Goal: Task Accomplishment & Management: Complete application form

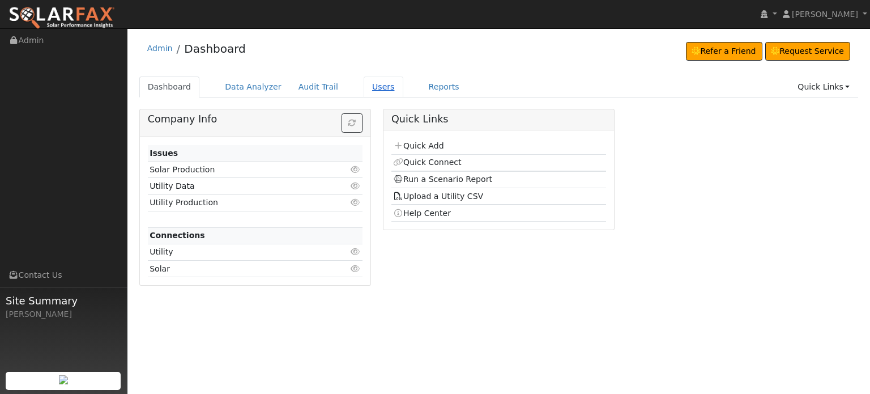
click at [364, 87] on link "Users" at bounding box center [384, 86] width 40 height 21
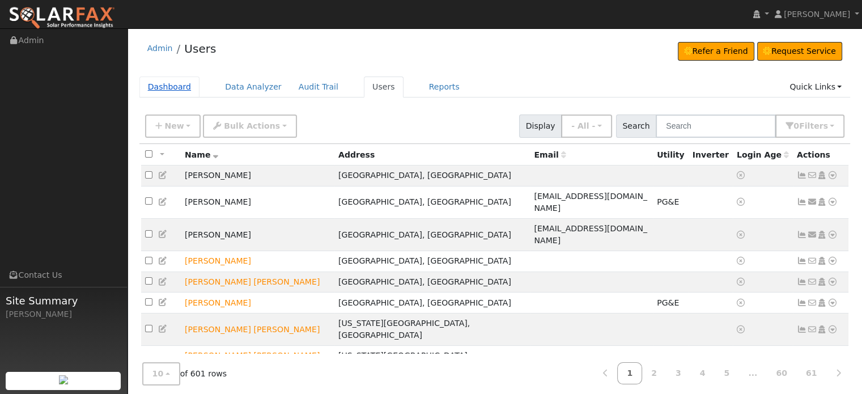
click at [168, 90] on link "Dashboard" at bounding box center [169, 86] width 61 height 21
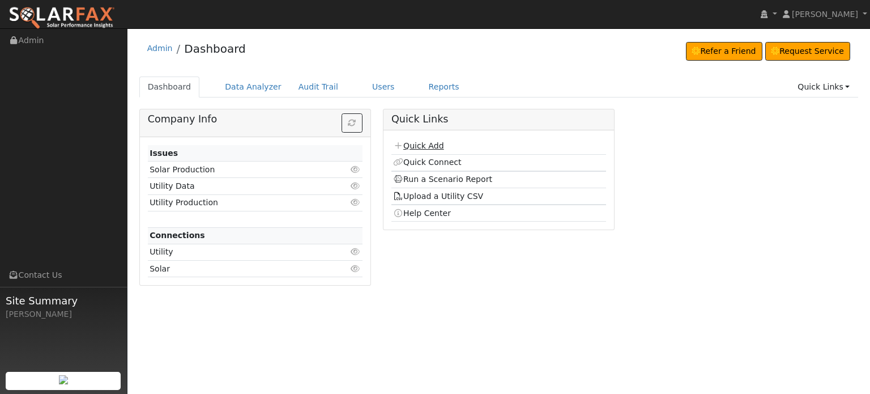
click at [411, 144] on link "Quick Add" at bounding box center [418, 145] width 50 height 9
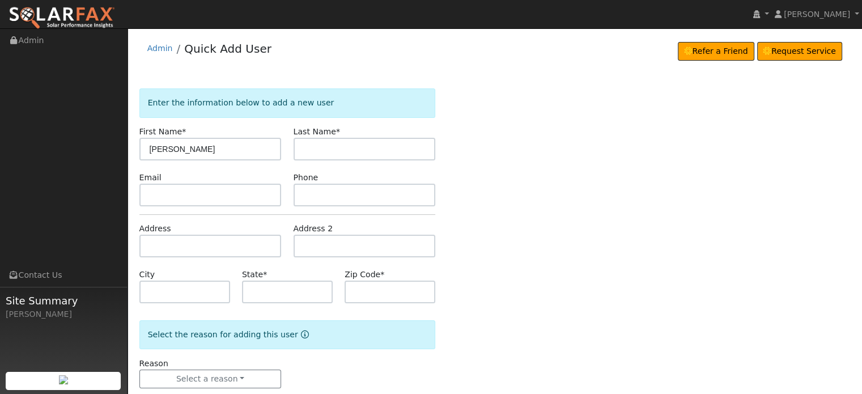
type input "Kim"
type input "King"
click at [152, 246] on input "text" at bounding box center [210, 246] width 142 height 23
click at [155, 243] on input "text" at bounding box center [210, 246] width 142 height 23
paste input "19019 Sages Road"
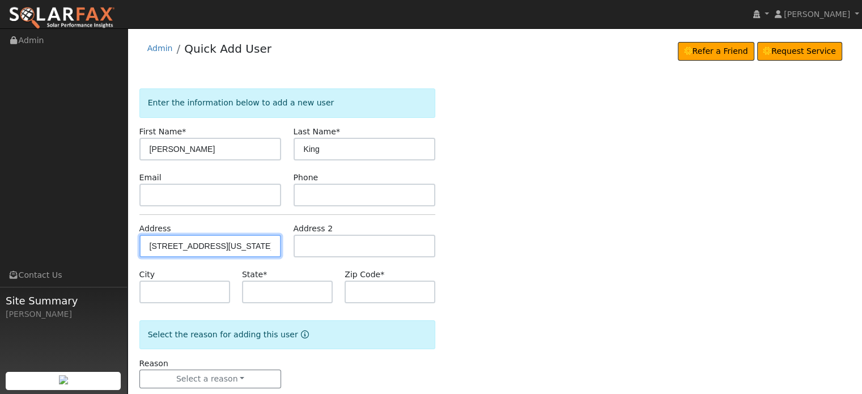
type input "19019 Sages Road"
type input "Nevada City"
type input "CA"
type input "95959"
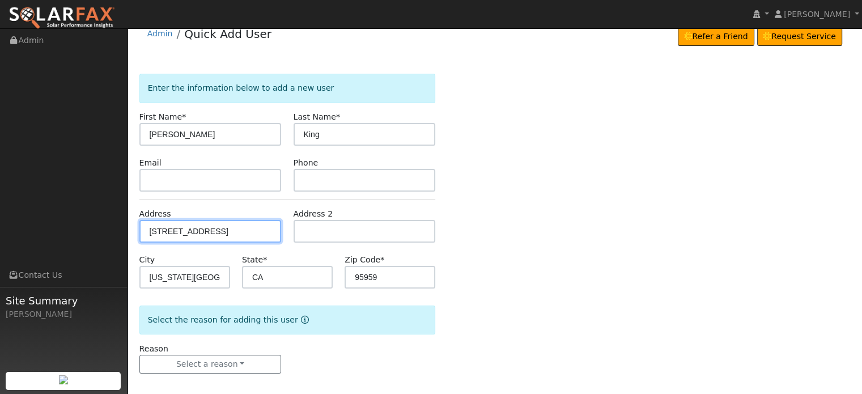
scroll to position [22, 0]
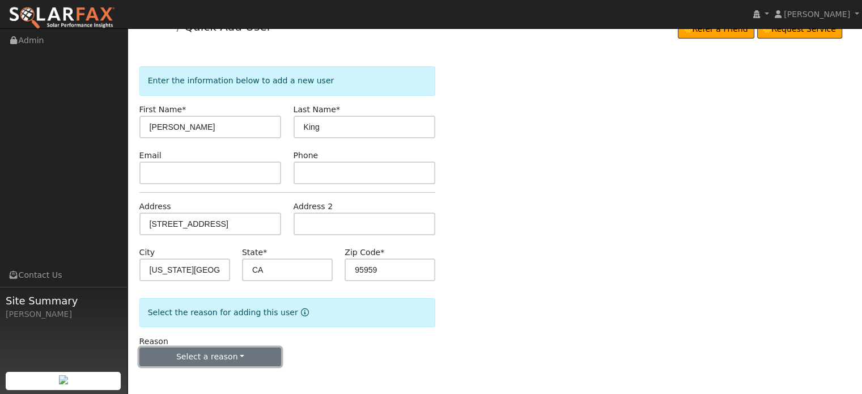
click at [203, 359] on button "Select a reason" at bounding box center [210, 356] width 142 height 19
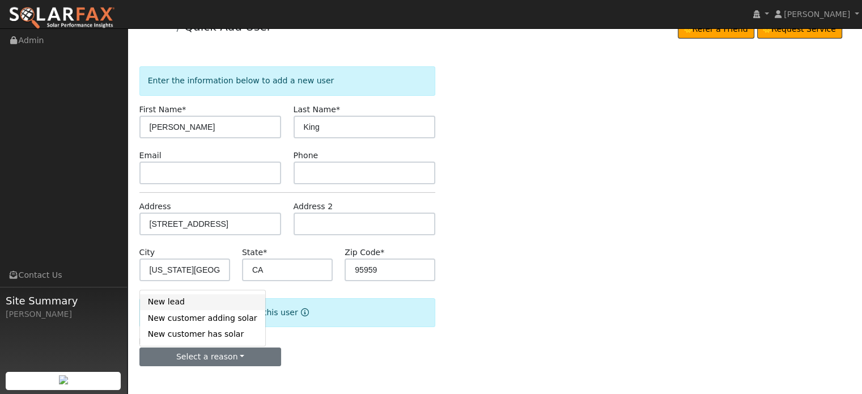
click at [165, 301] on link "New lead" at bounding box center [202, 302] width 125 height 16
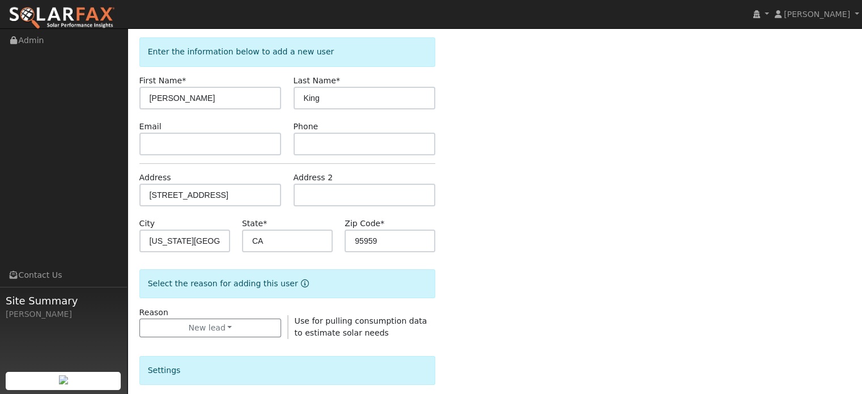
scroll to position [305, 0]
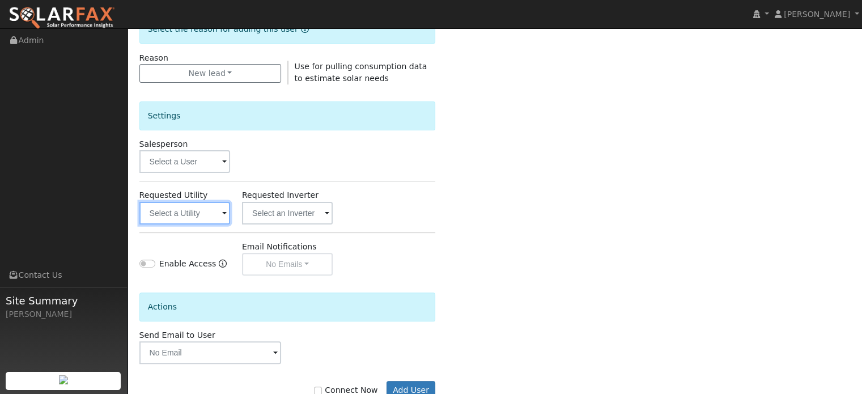
click at [177, 216] on input "text" at bounding box center [184, 213] width 91 height 23
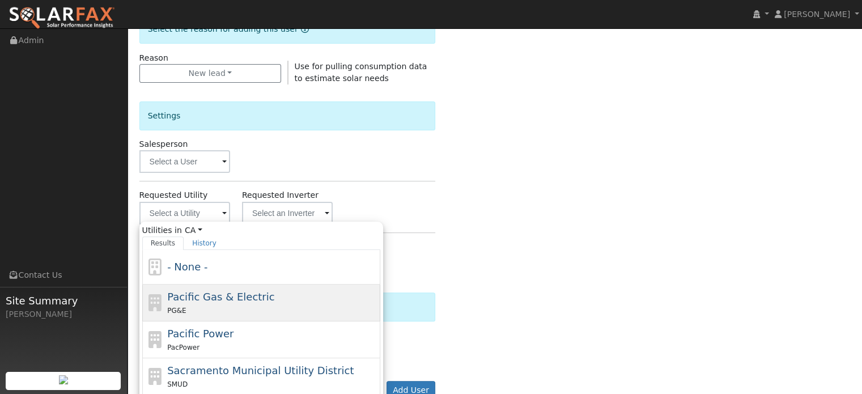
click at [187, 301] on span "Pacific Gas & Electric" at bounding box center [220, 297] width 107 height 12
type input "Pacific Gas & Electric"
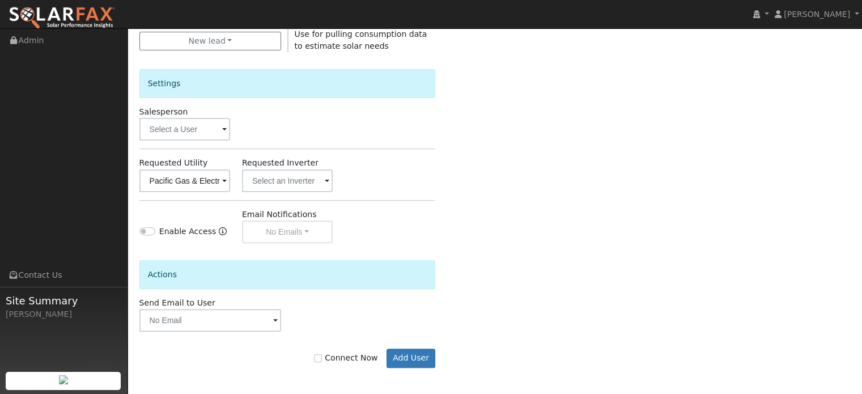
scroll to position [338, 0]
click at [322, 357] on input "Connect Now" at bounding box center [318, 358] width 8 height 8
checkbox input "true"
click at [401, 354] on button "Add User" at bounding box center [410, 357] width 49 height 19
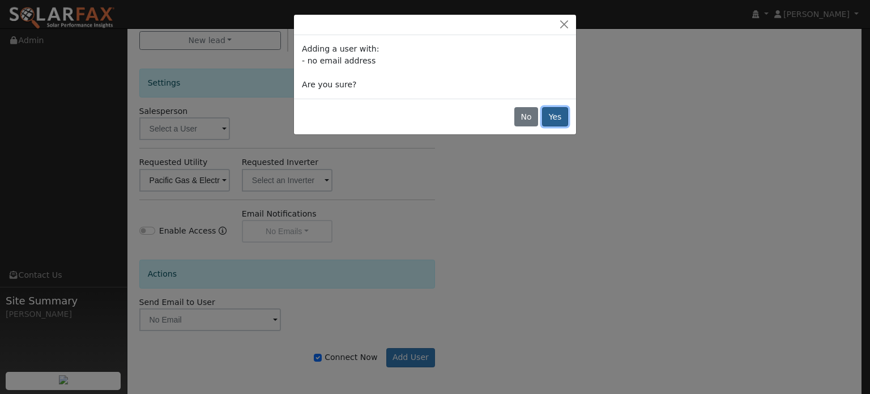
click at [554, 120] on button "Yes" at bounding box center [555, 116] width 26 height 19
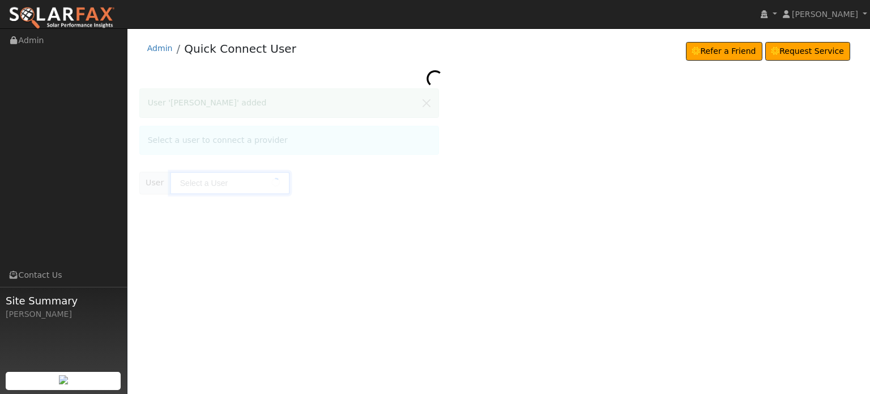
type input "Kim King"
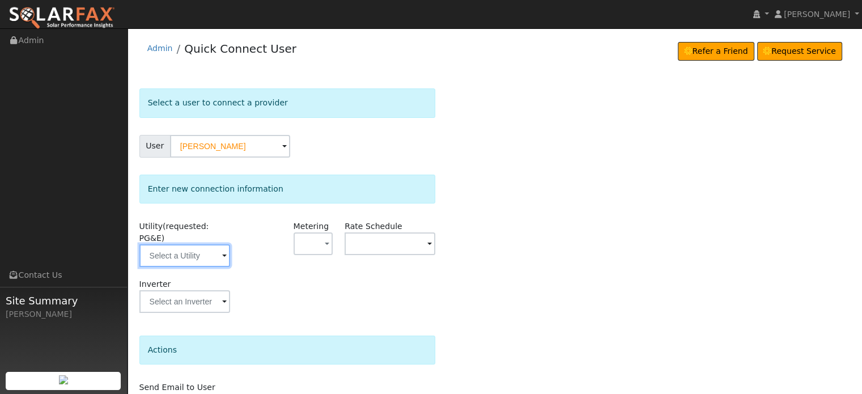
click at [175, 247] on input "text" at bounding box center [184, 255] width 91 height 23
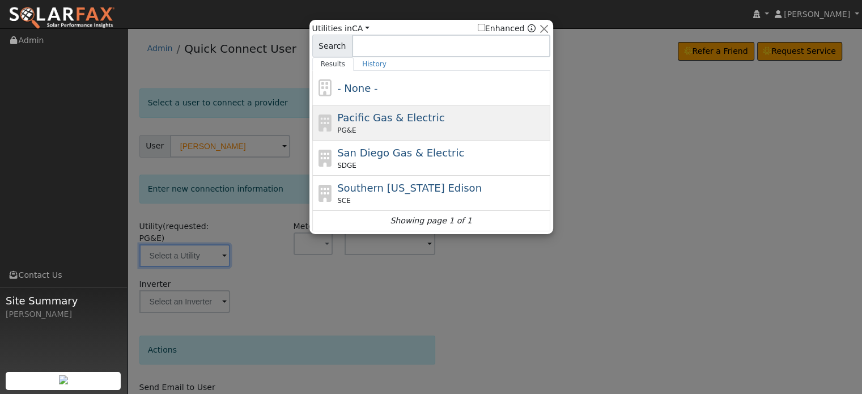
click at [348, 125] on span "PG&E" at bounding box center [346, 130] width 19 height 10
type input "PG&E"
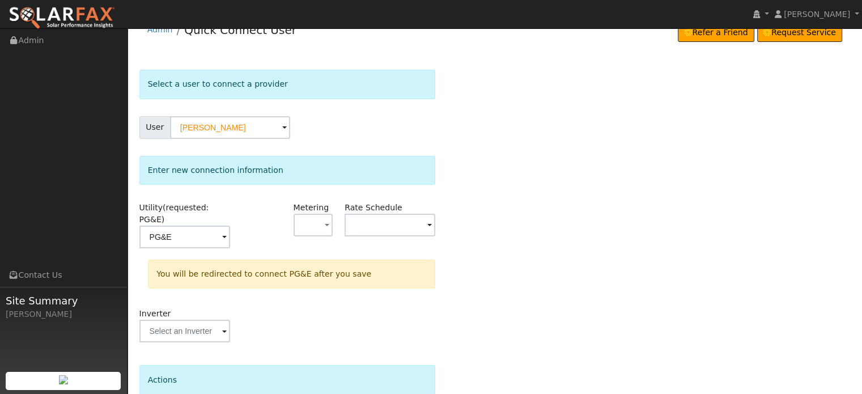
scroll to position [105, 0]
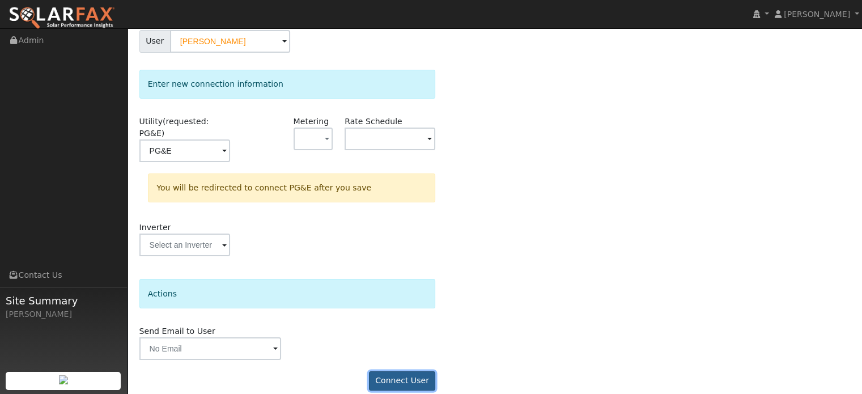
click at [409, 371] on button "Connect User" at bounding box center [402, 380] width 67 height 19
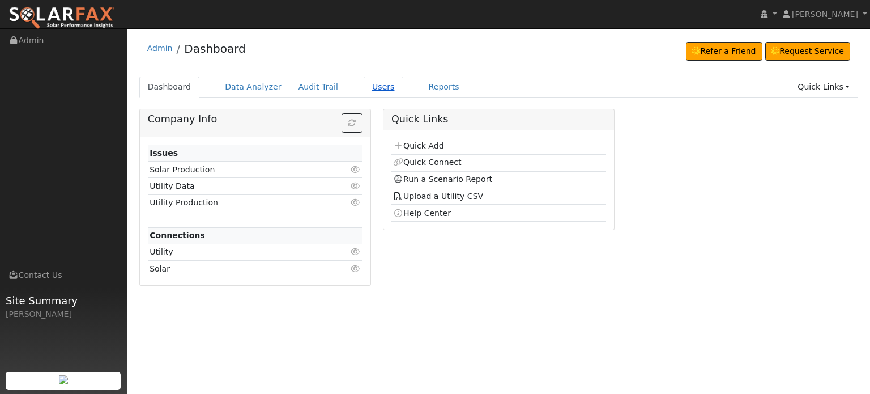
click at [364, 84] on link "Users" at bounding box center [384, 86] width 40 height 21
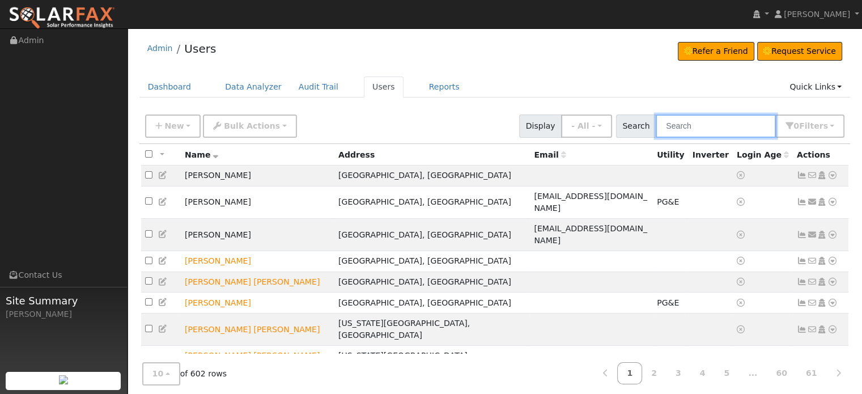
click at [704, 124] on input "text" at bounding box center [716, 125] width 120 height 23
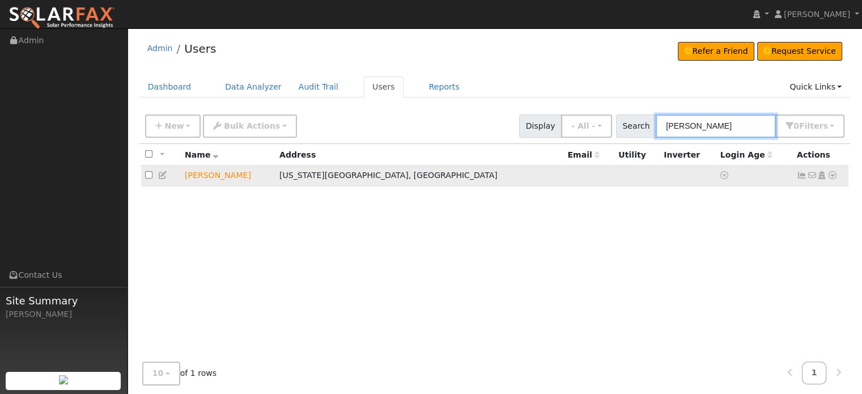
type input "[PERSON_NAME]"
click at [828, 177] on icon at bounding box center [832, 175] width 10 height 8
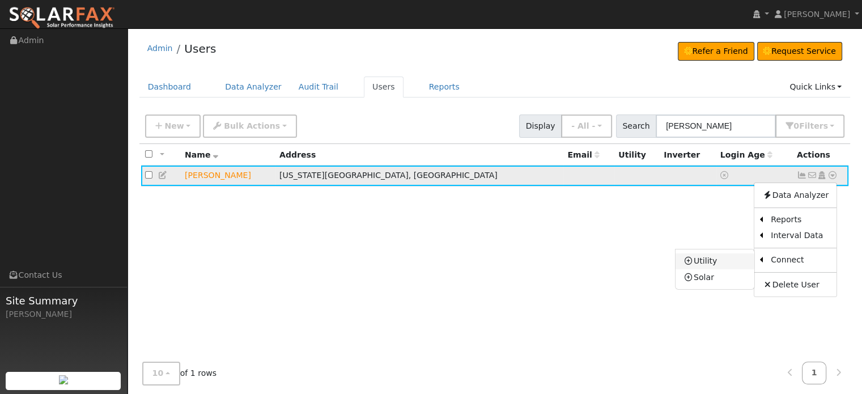
click at [714, 262] on link "Utility" at bounding box center [714, 261] width 79 height 16
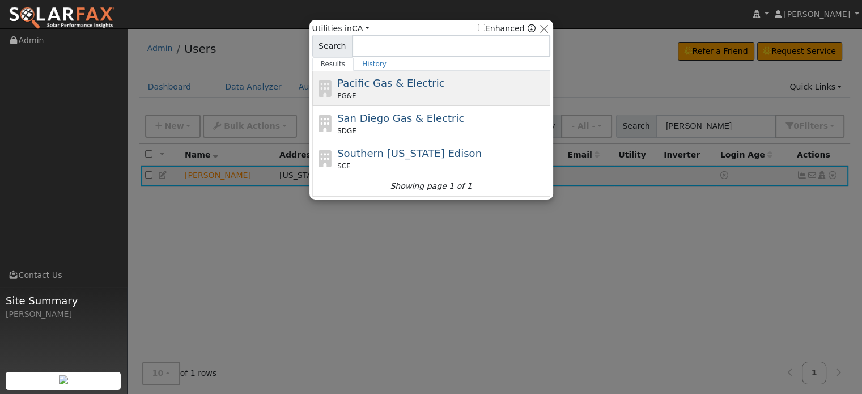
click at [379, 88] on span "Pacific Gas & Electric" at bounding box center [390, 83] width 107 height 12
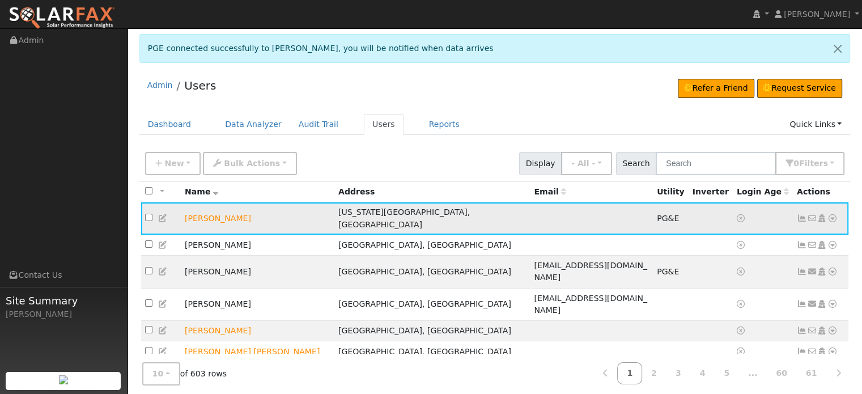
click at [830, 214] on icon at bounding box center [832, 218] width 10 height 8
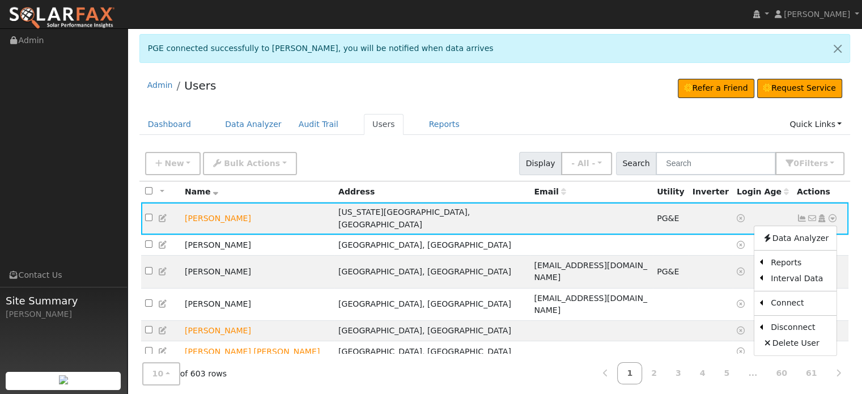
click at [766, 194] on th "Login Age" at bounding box center [763, 191] width 60 height 21
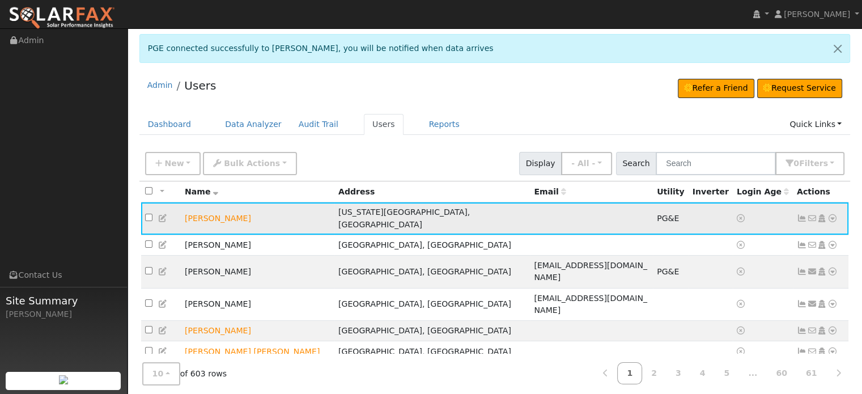
click at [800, 214] on icon at bounding box center [802, 218] width 10 height 8
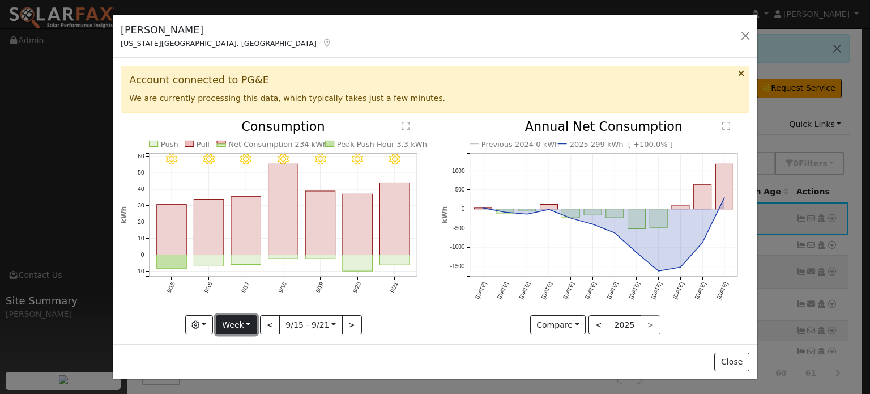
click at [249, 317] on button "Week" at bounding box center [236, 324] width 41 height 19
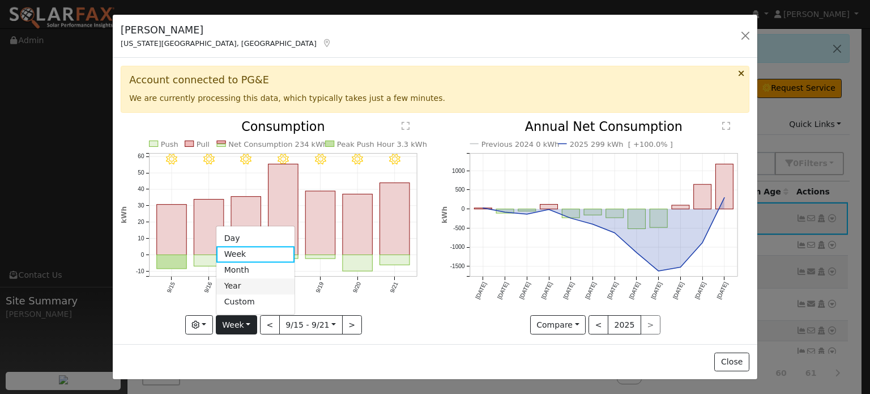
click at [236, 283] on link "Year" at bounding box center [255, 286] width 79 height 16
type input "[DATE]"
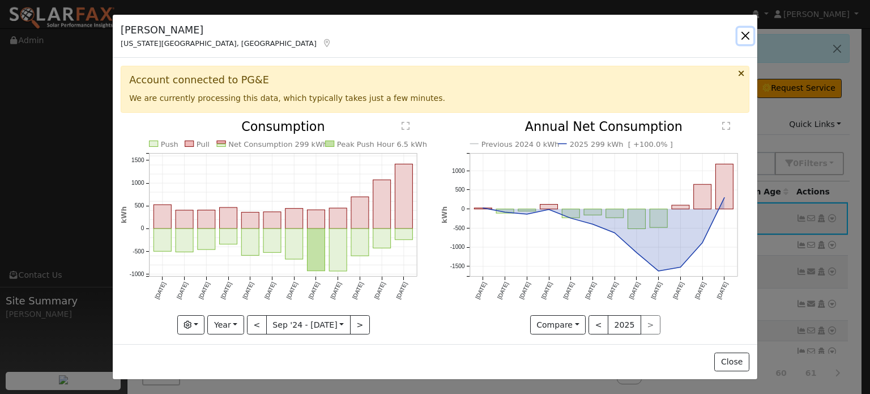
click at [743, 35] on button "button" at bounding box center [746, 36] width 16 height 16
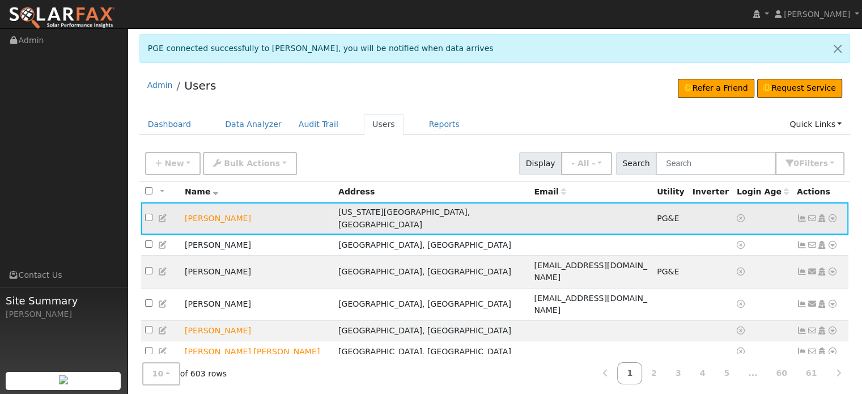
click at [831, 214] on icon at bounding box center [832, 218] width 10 height 8
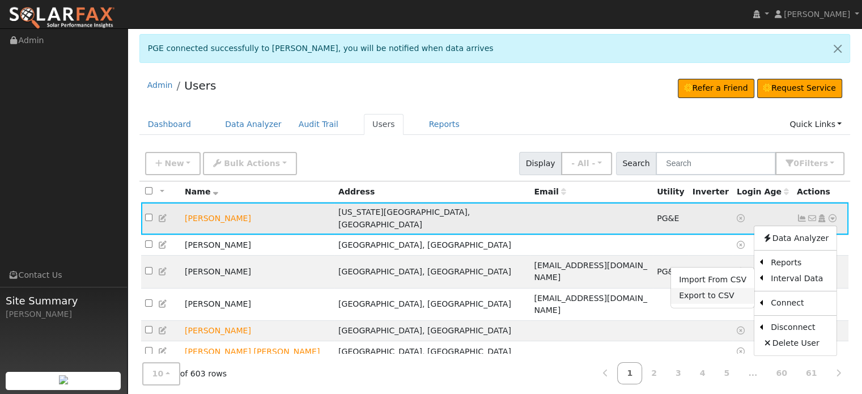
click at [703, 290] on link "Export to CSV" at bounding box center [712, 296] width 83 height 16
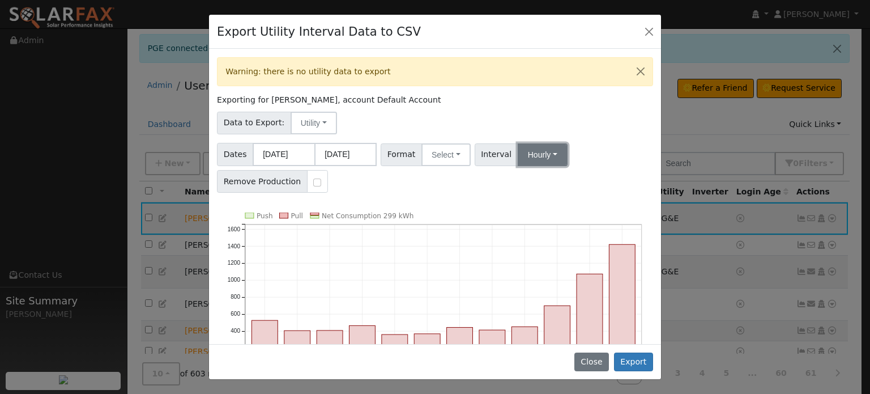
click at [535, 150] on button "Hourly" at bounding box center [543, 154] width 50 height 23
click at [528, 211] on link "Hourly" at bounding box center [553, 211] width 79 height 16
click at [637, 362] on button "Export" at bounding box center [633, 361] width 39 height 19
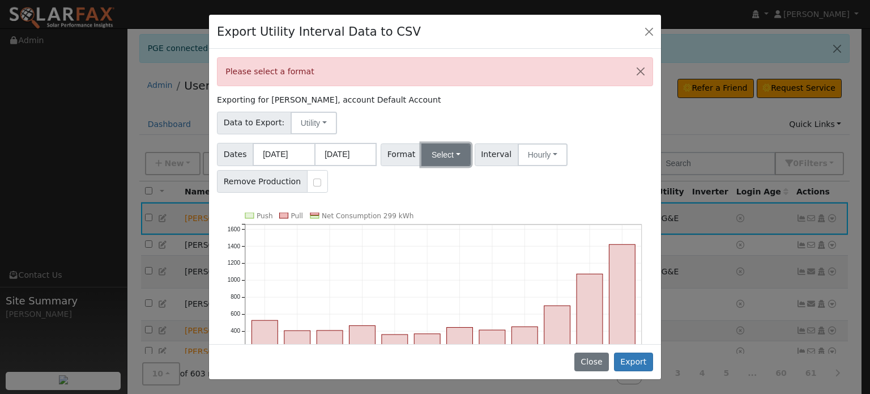
click at [458, 154] on button "Select" at bounding box center [446, 154] width 49 height 23
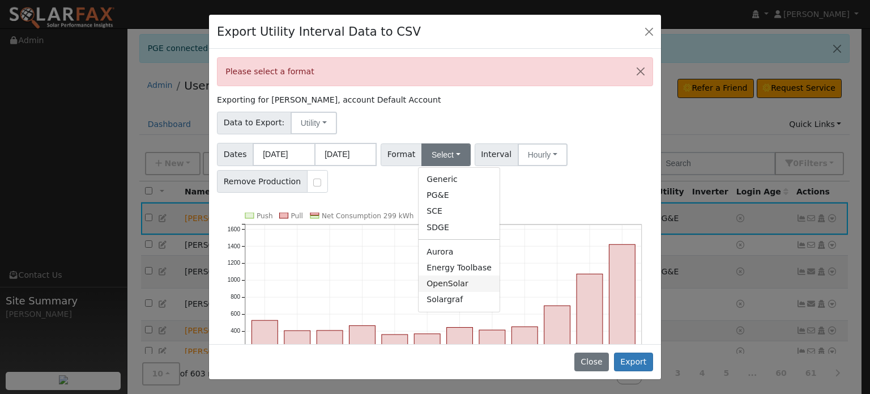
click at [445, 283] on link "OpenSolar" at bounding box center [459, 283] width 81 height 16
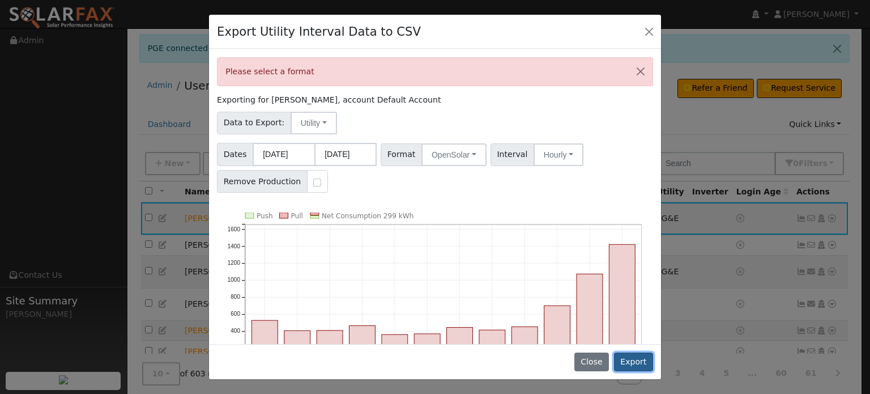
click at [641, 367] on button "Export" at bounding box center [633, 361] width 39 height 19
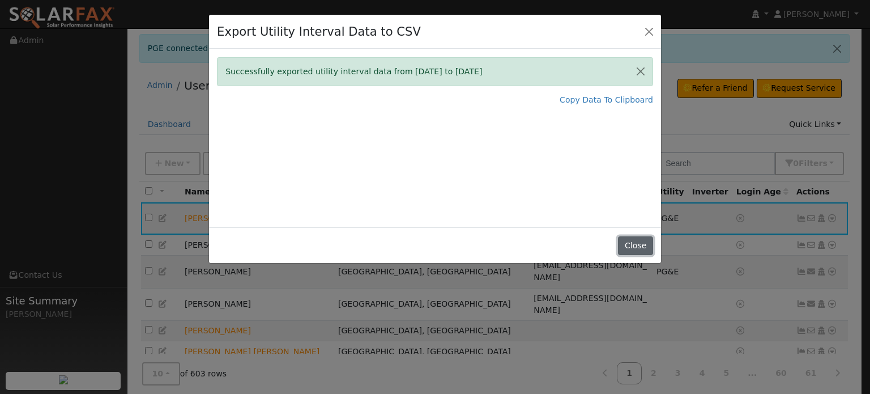
drag, startPoint x: 638, startPoint y: 247, endPoint x: 88, endPoint y: 13, distance: 597.4
click at [637, 245] on button "Close" at bounding box center [635, 245] width 35 height 19
